Goal: Transaction & Acquisition: Purchase product/service

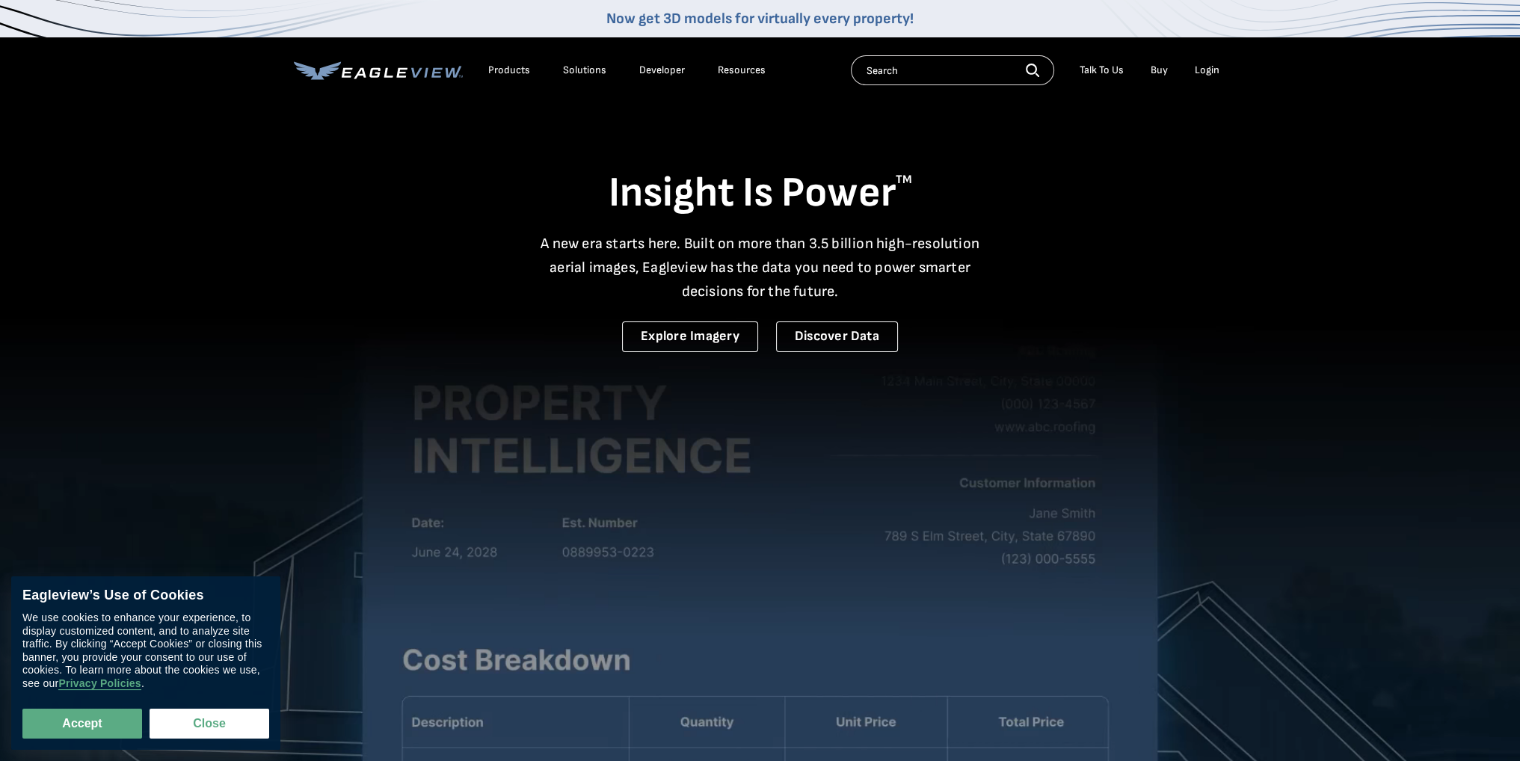
click at [1207, 76] on li "Login" at bounding box center [1207, 70] width 40 height 22
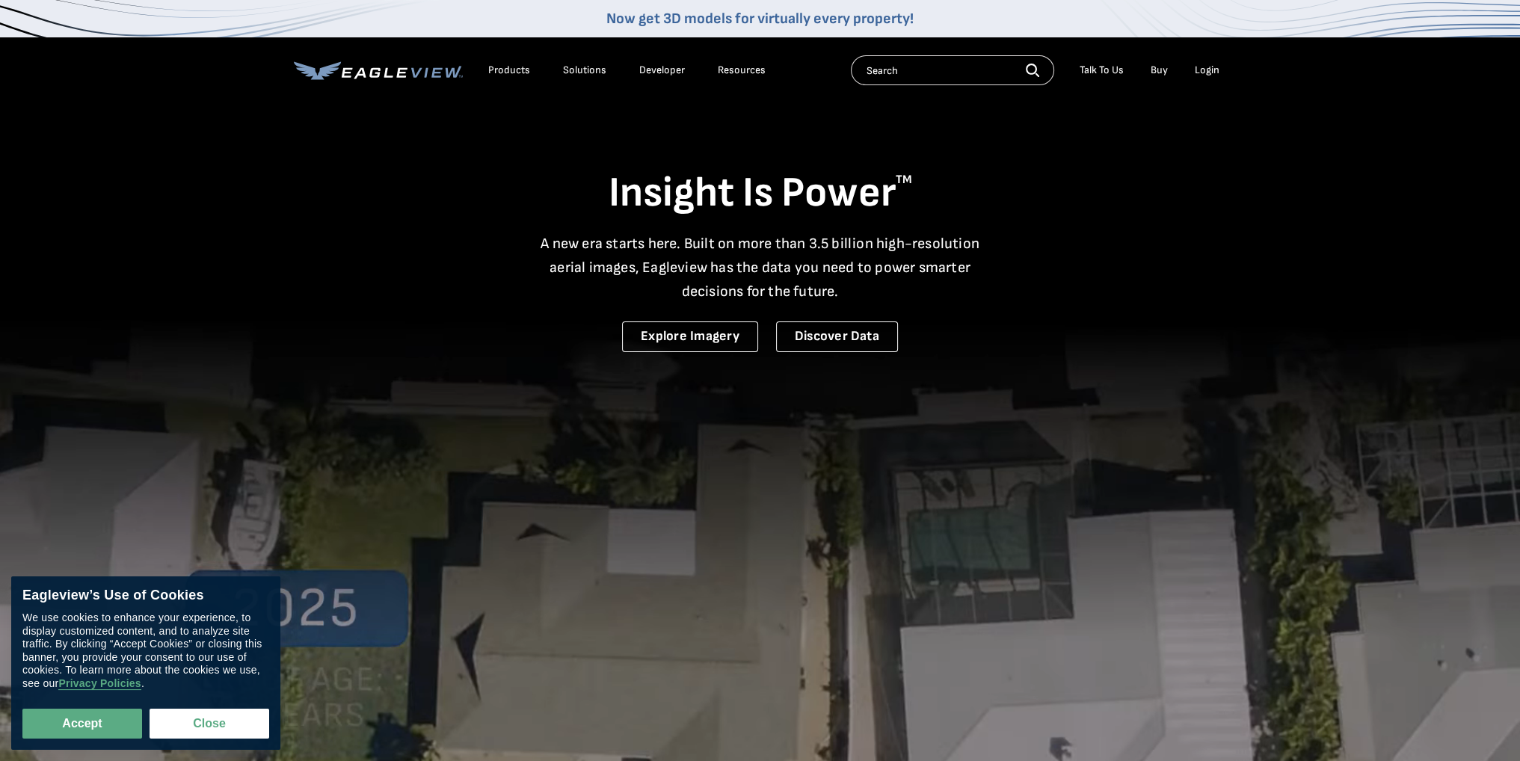
click at [1207, 76] on div "Login" at bounding box center [1207, 70] width 25 height 13
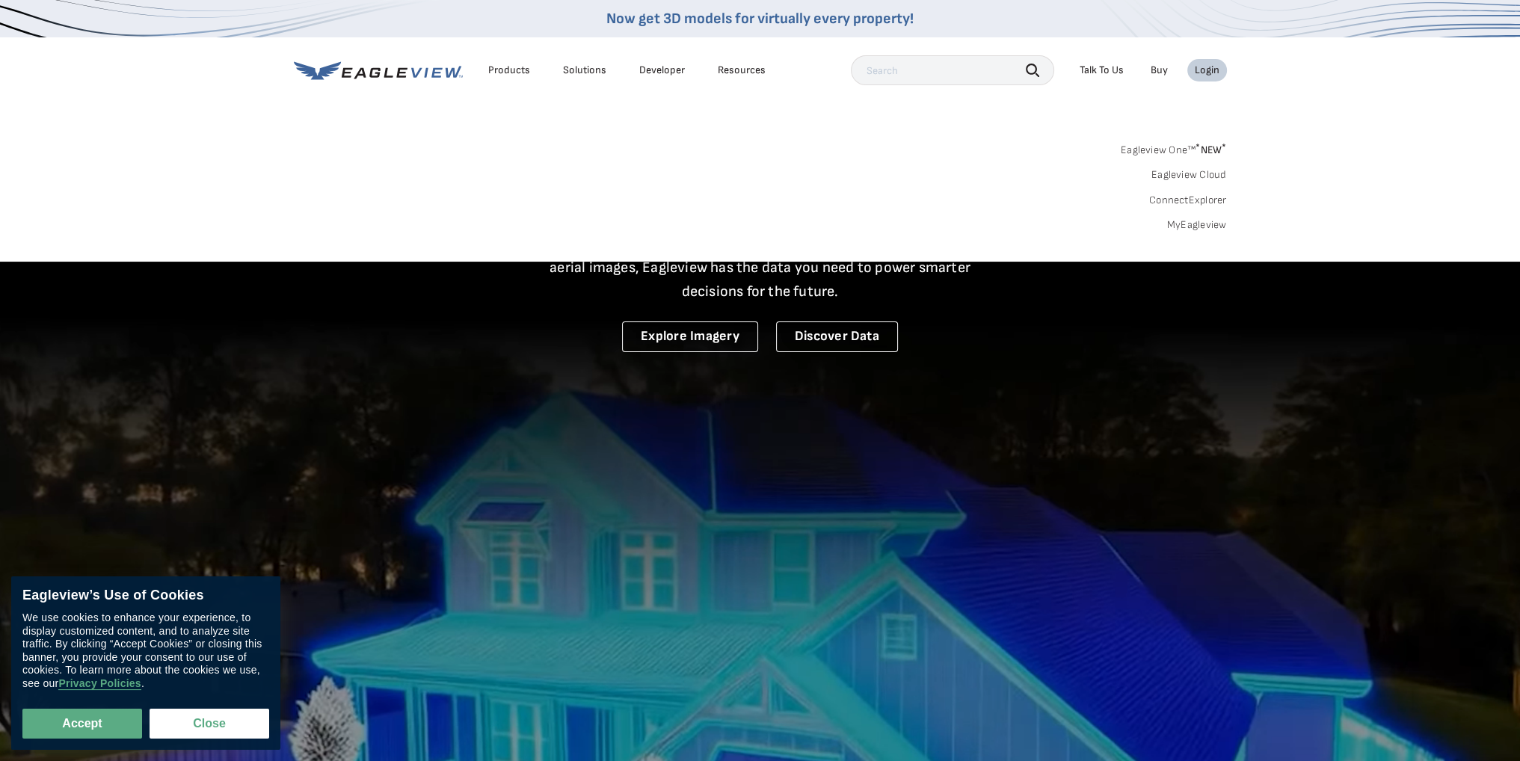
click at [1187, 220] on link "MyEagleview" at bounding box center [1197, 224] width 60 height 13
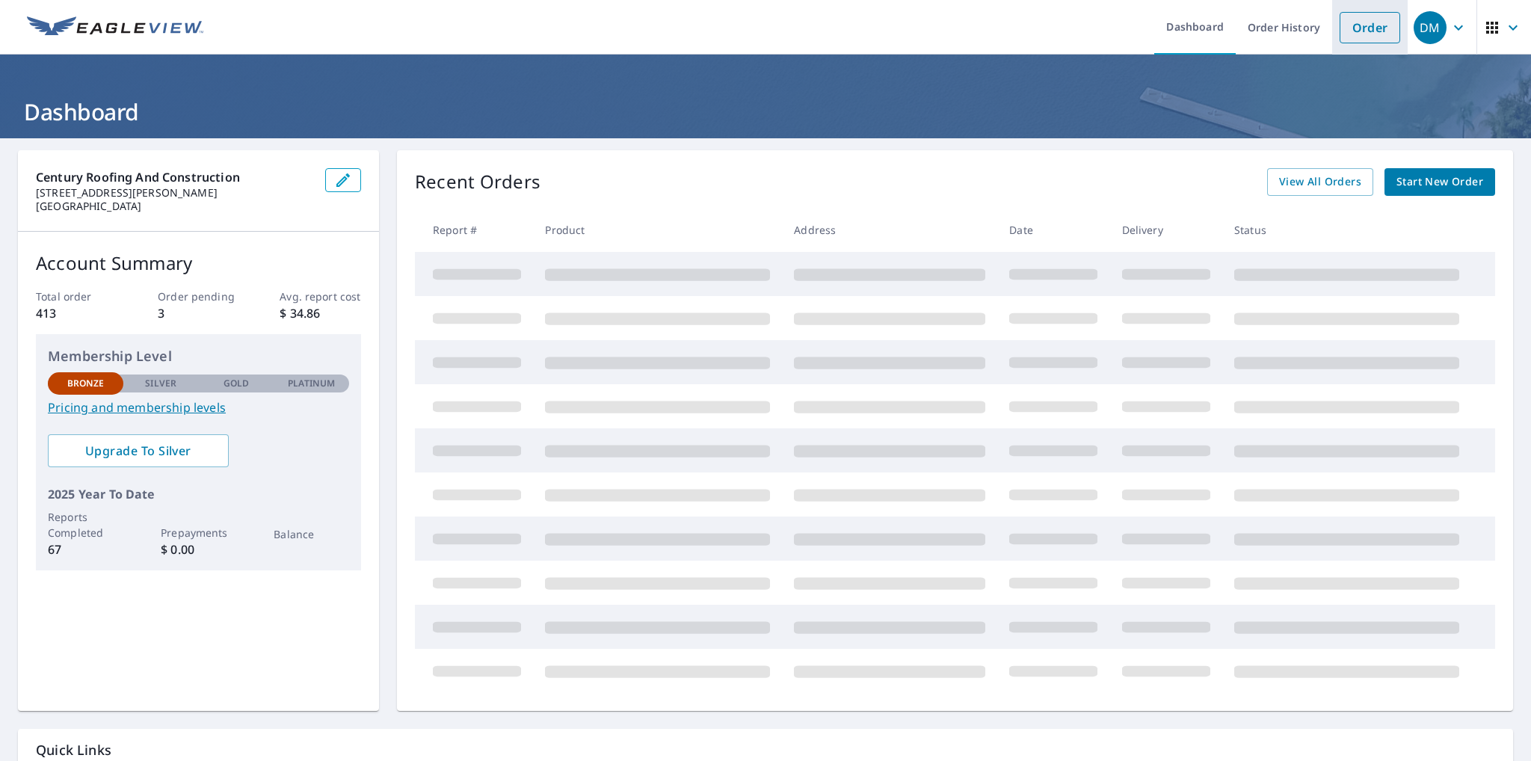
click at [1369, 43] on li "Order" at bounding box center [1370, 27] width 76 height 55
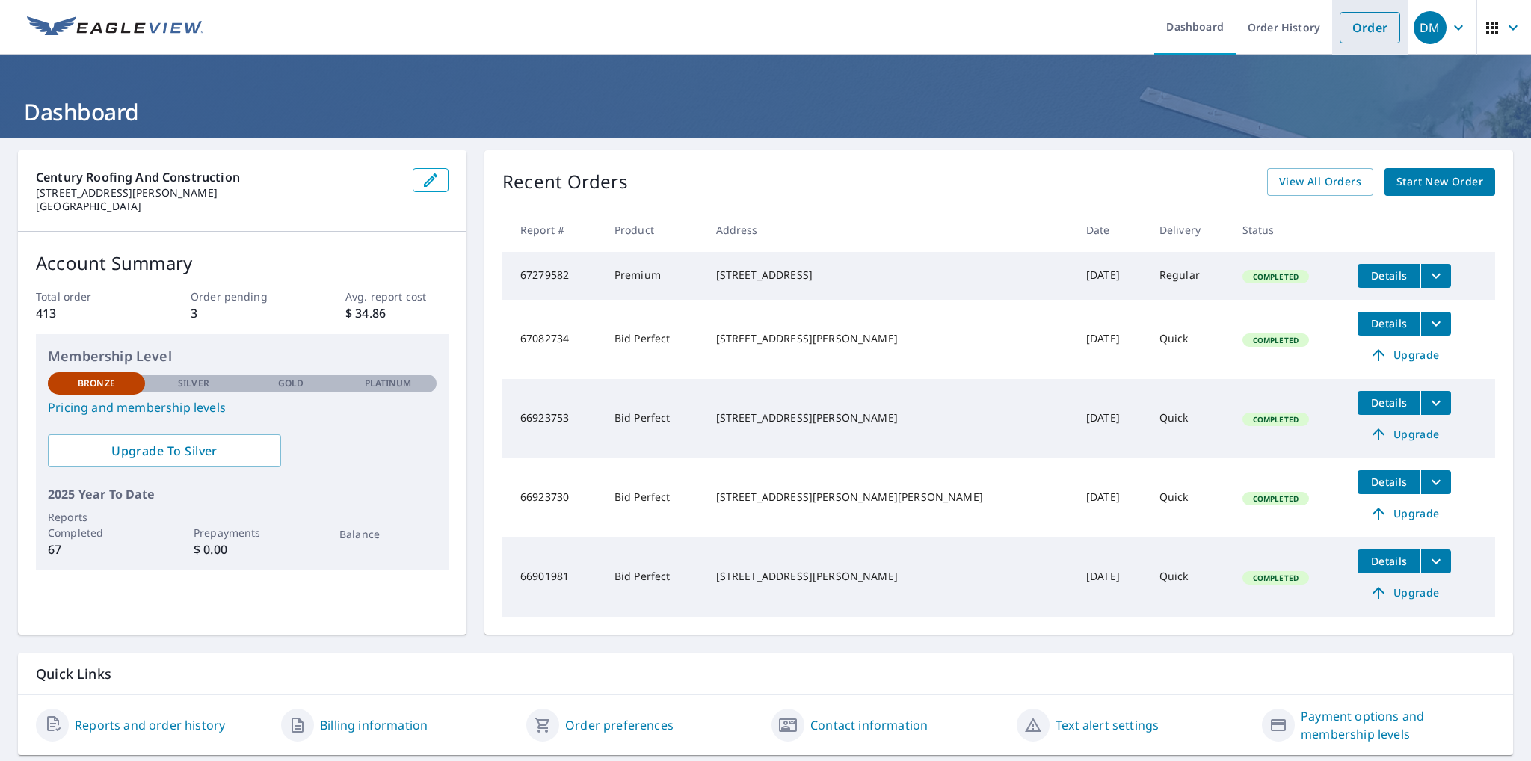
click at [1376, 19] on link "Order" at bounding box center [1370, 27] width 61 height 31
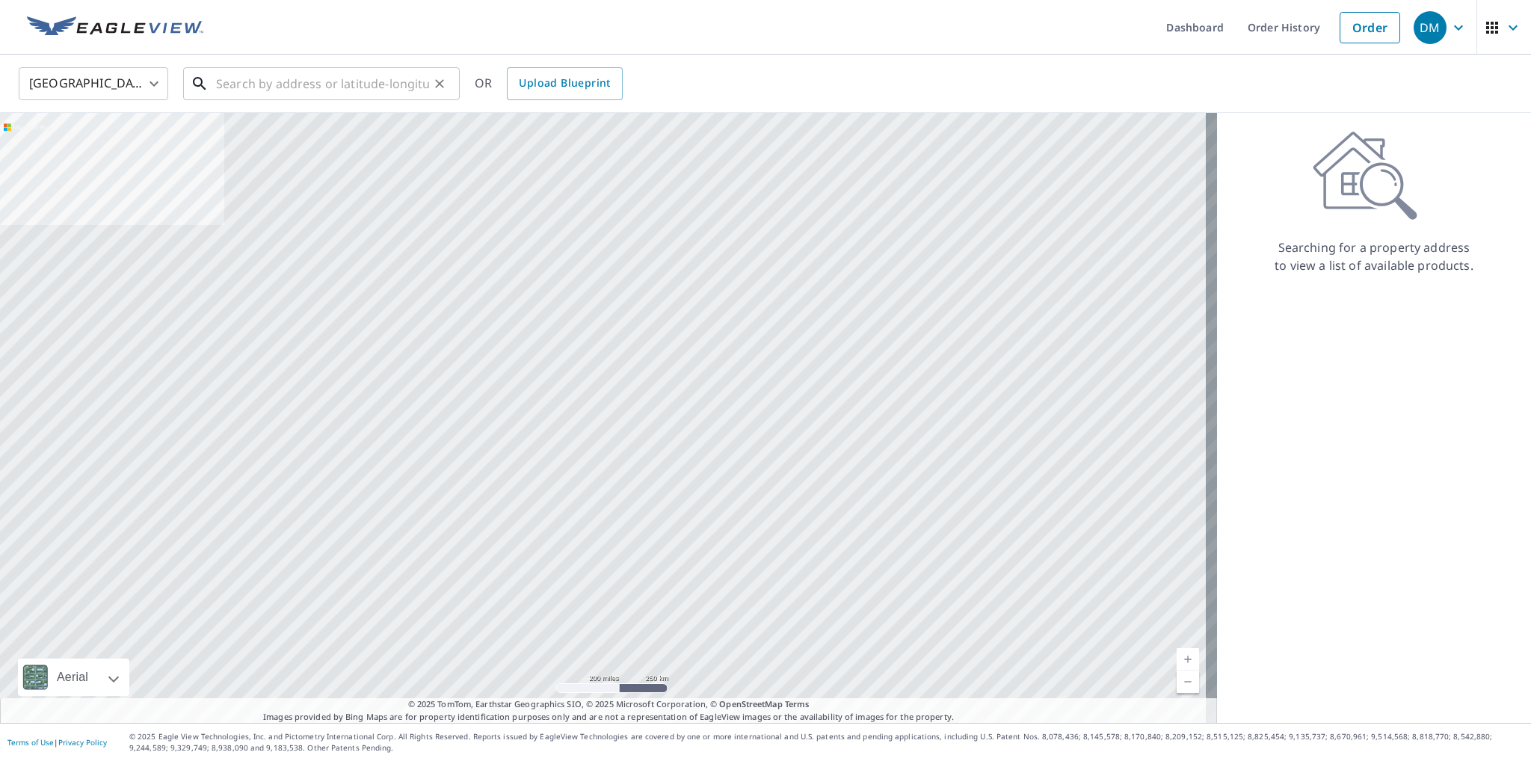
click at [369, 76] on input "text" at bounding box center [322, 84] width 213 height 42
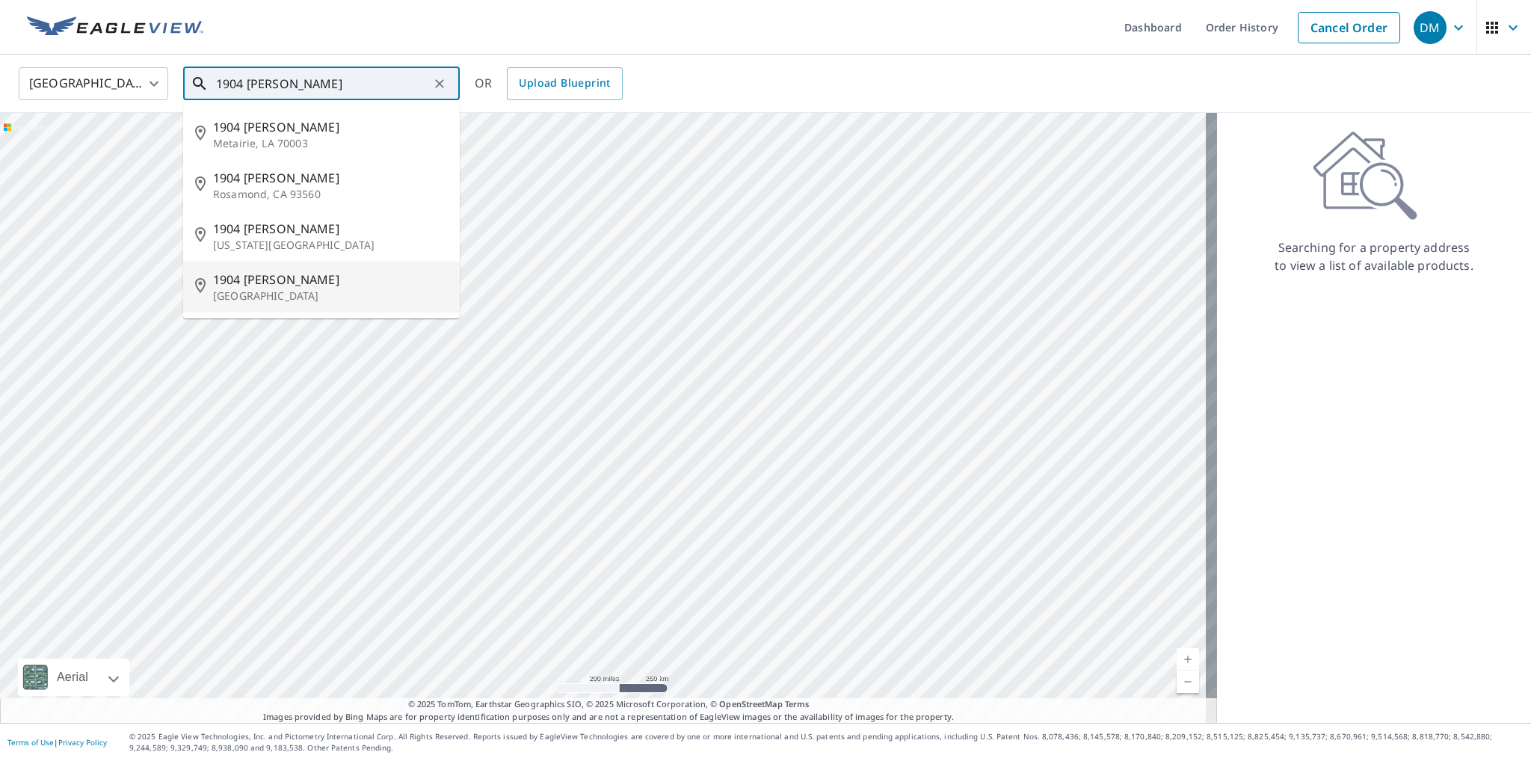
click at [354, 276] on span "1904 Sandra Kay Ln" at bounding box center [330, 280] width 235 height 18
type input "1904 Sandra Kay Ln Arlington, TX 76015"
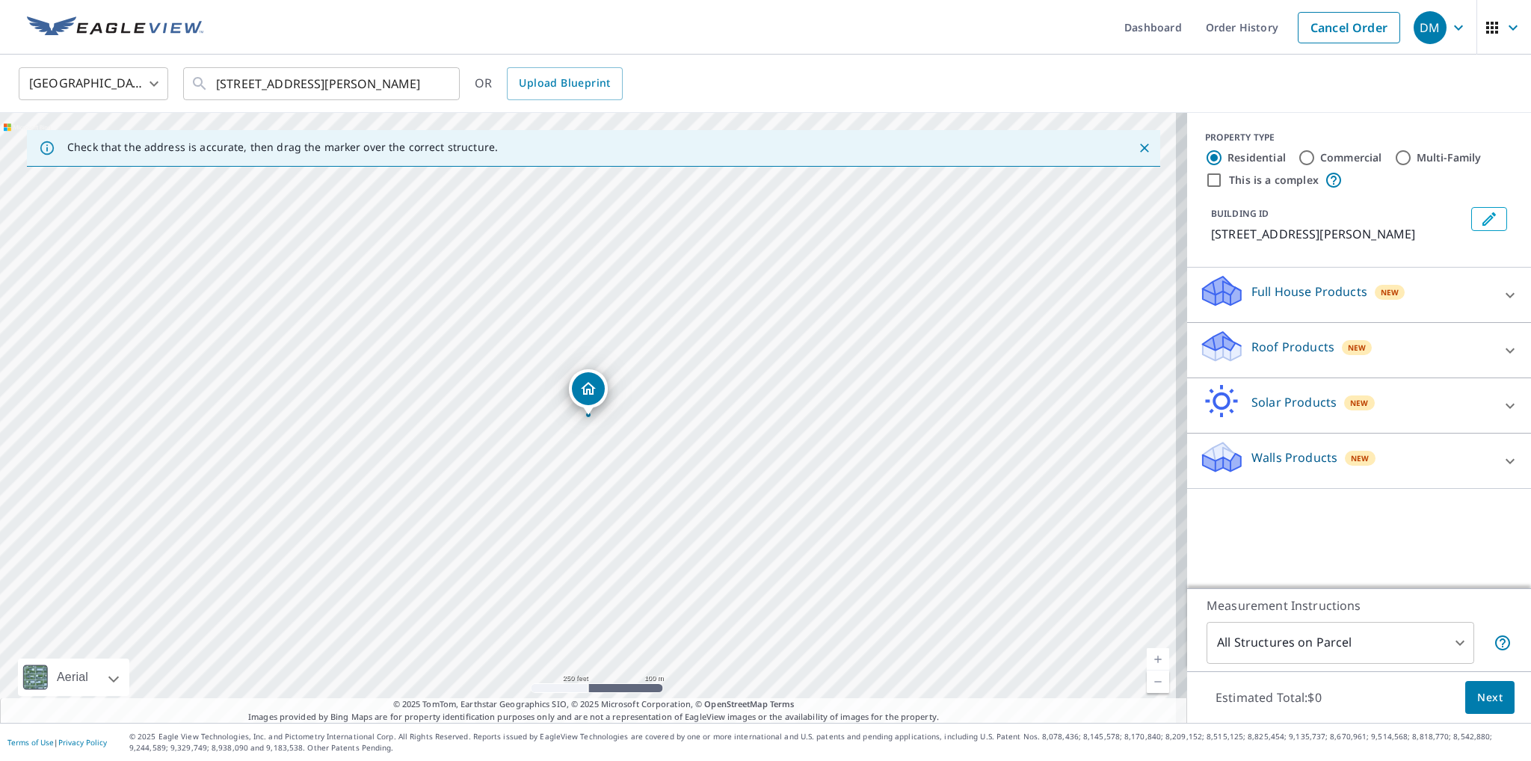
click at [1286, 348] on p "Roof Products" at bounding box center [1293, 347] width 83 height 18
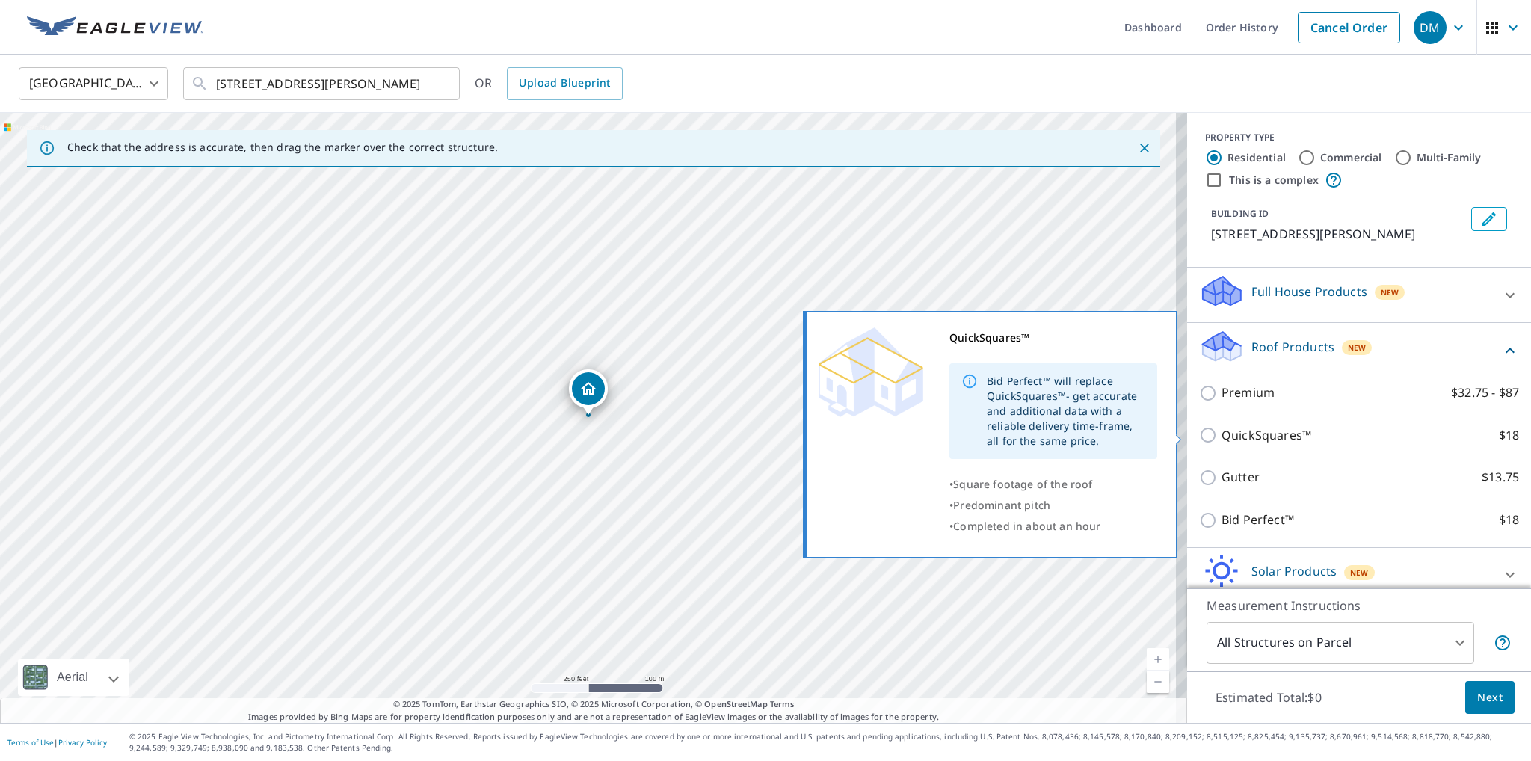
click at [1271, 442] on p "QuickSquares™" at bounding box center [1267, 435] width 90 height 19
click at [1222, 442] on input "QuickSquares™ $18" at bounding box center [1210, 435] width 22 height 18
checkbox input "true"
type input "1"
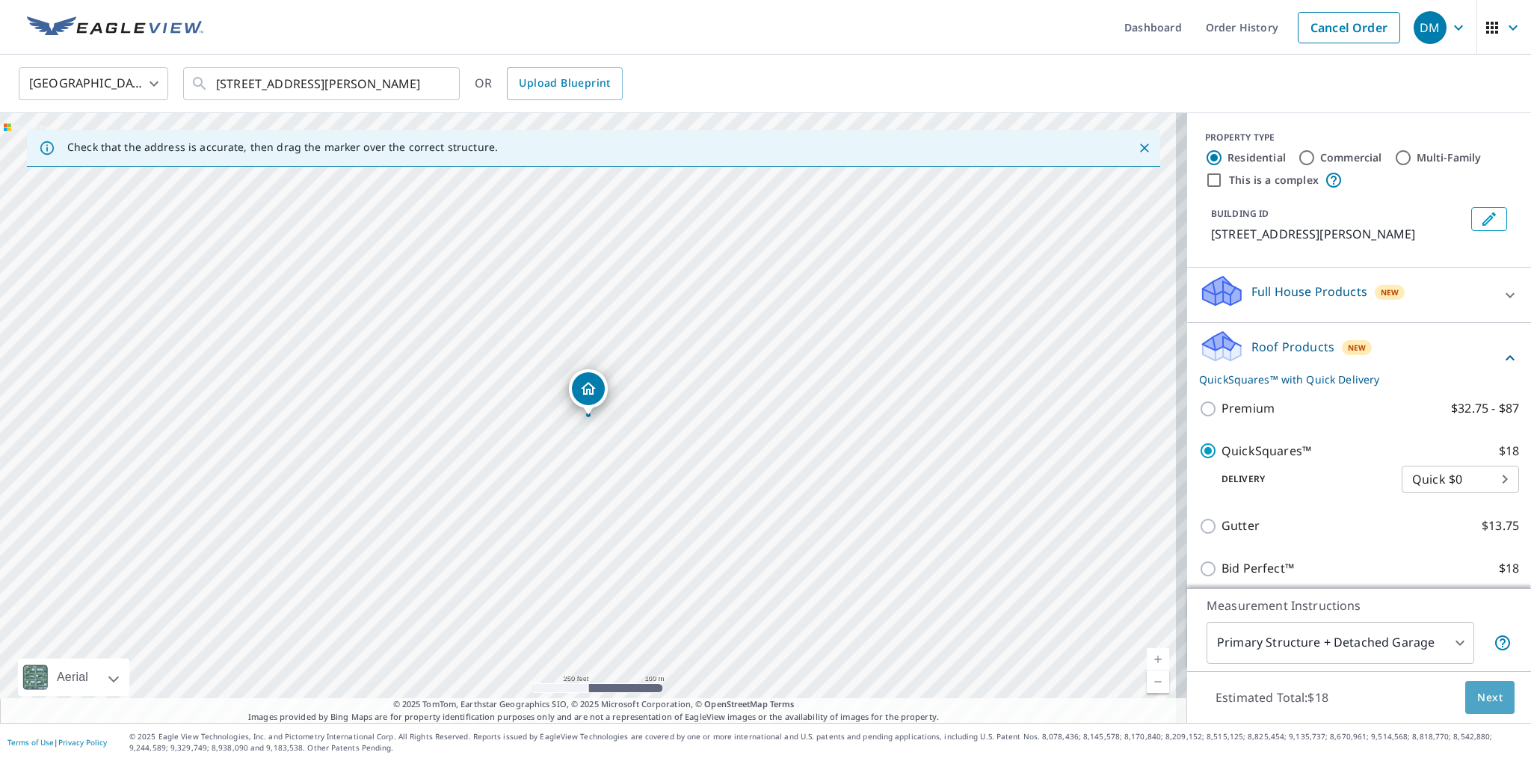
click at [1488, 689] on span "Next" at bounding box center [1489, 698] width 25 height 19
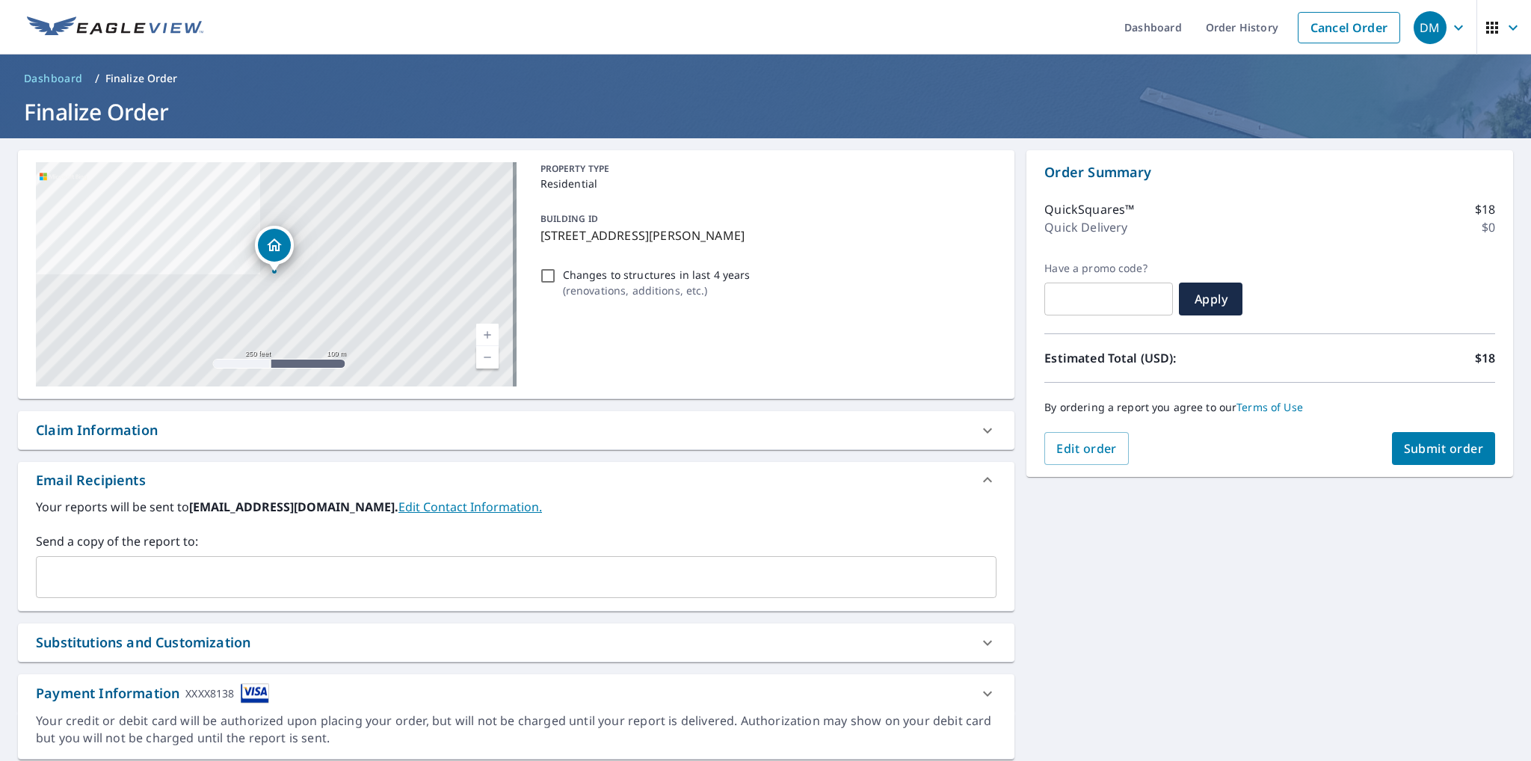
click at [1438, 456] on button "Submit order" at bounding box center [1444, 448] width 104 height 33
